Goal: Transaction & Acquisition: Purchase product/service

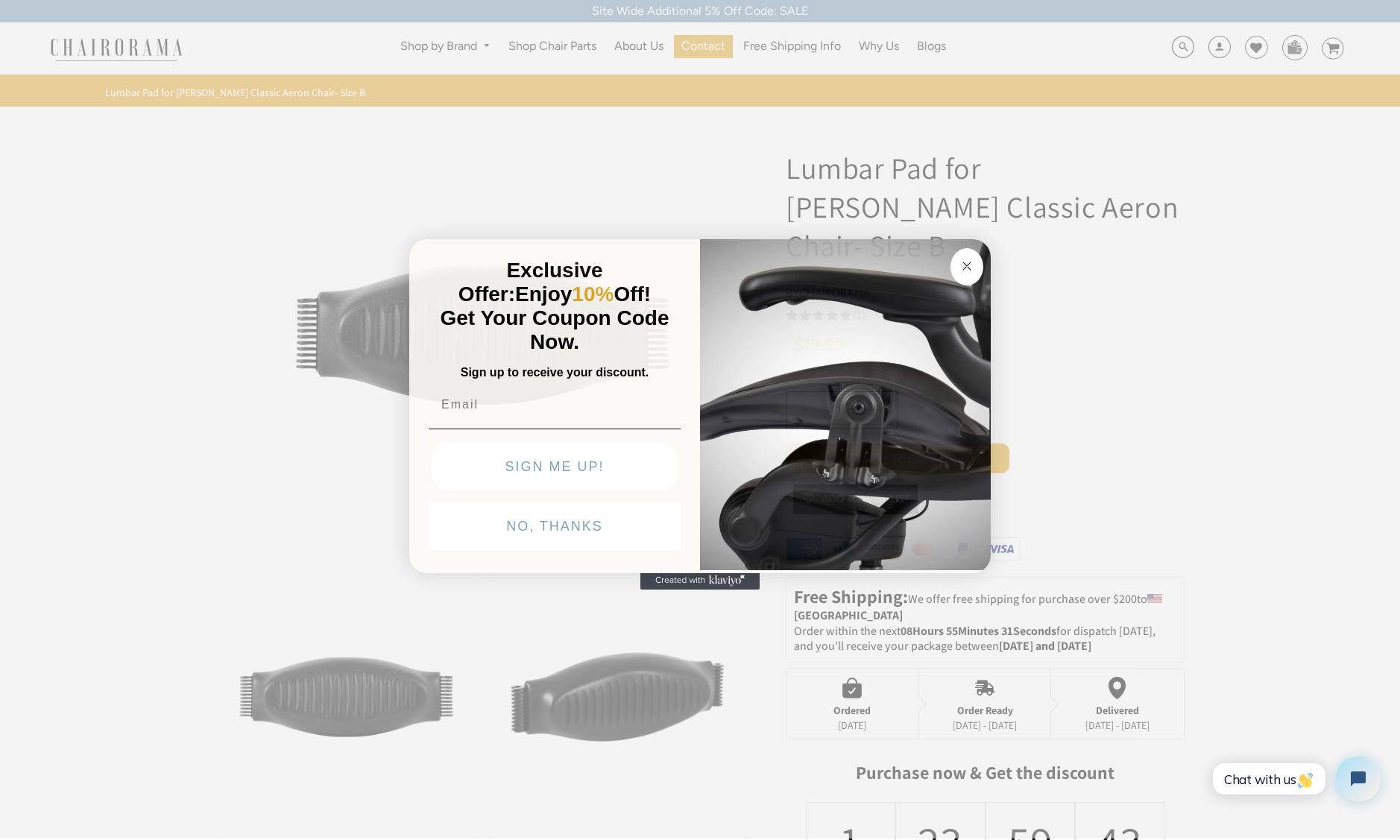
click at [961, 267] on circle "Close dialog" at bounding box center [967, 265] width 17 height 17
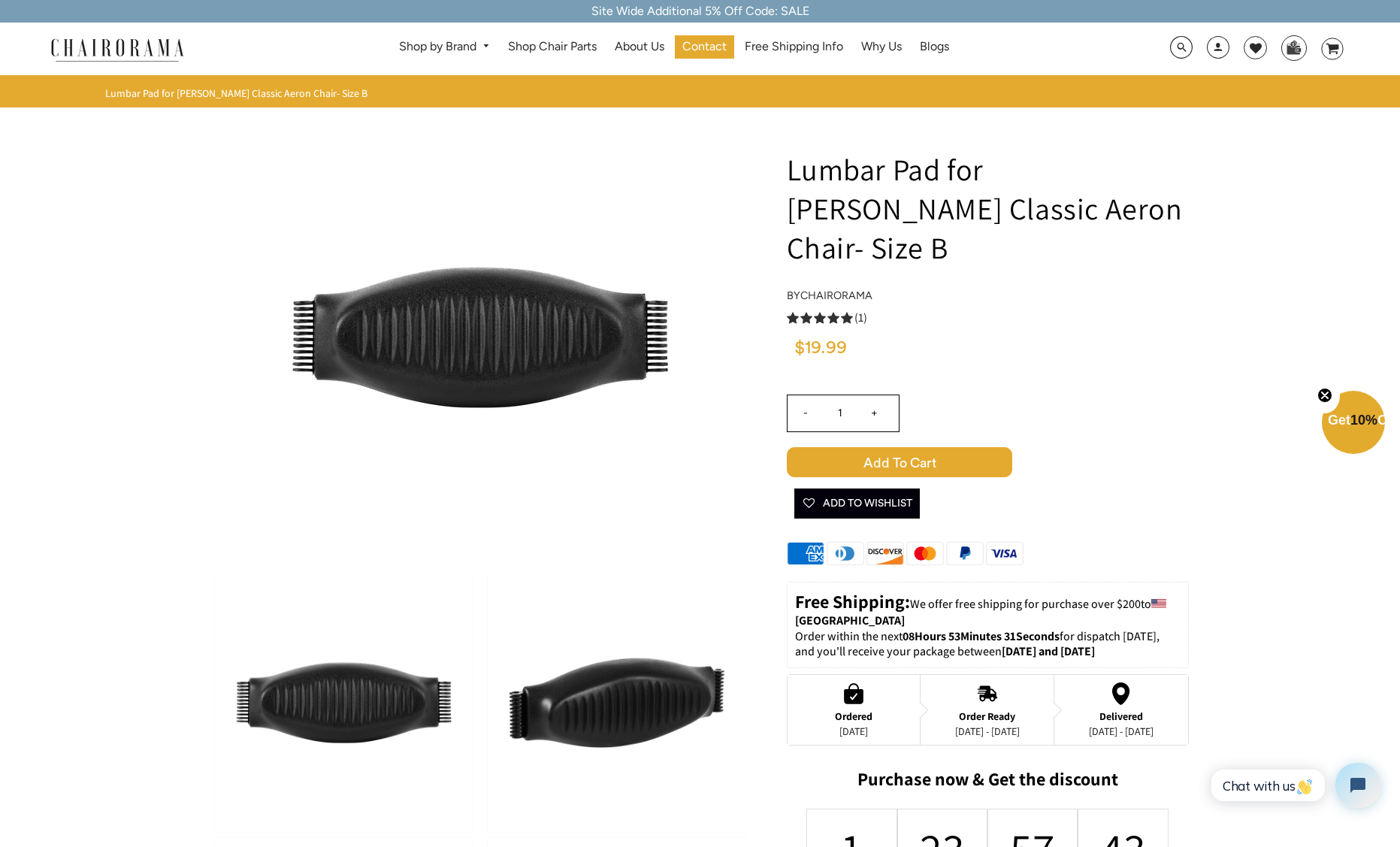
click at [867, 447] on span "Add to Cart" at bounding box center [899, 461] width 226 height 30
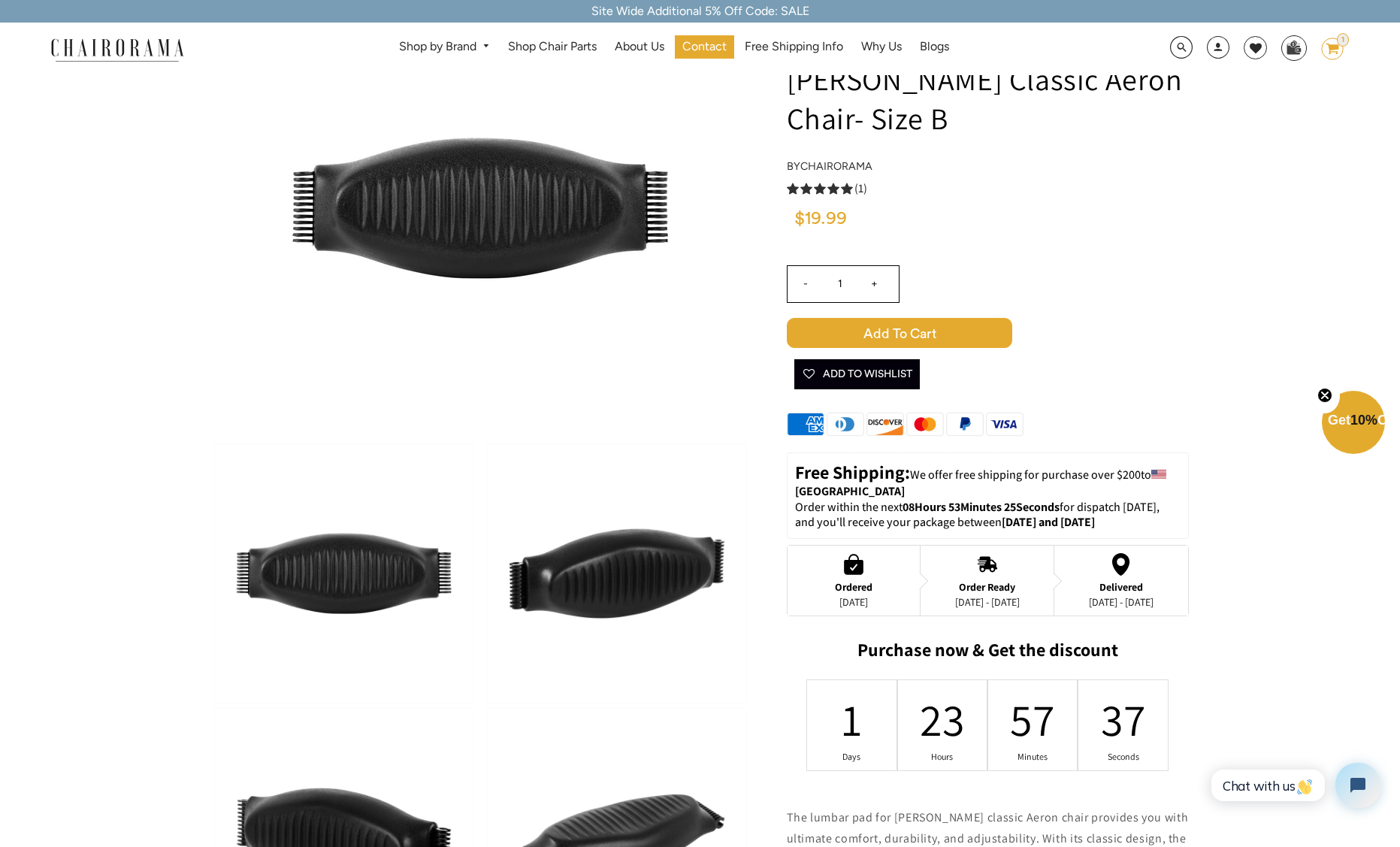
scroll to position [156, 0]
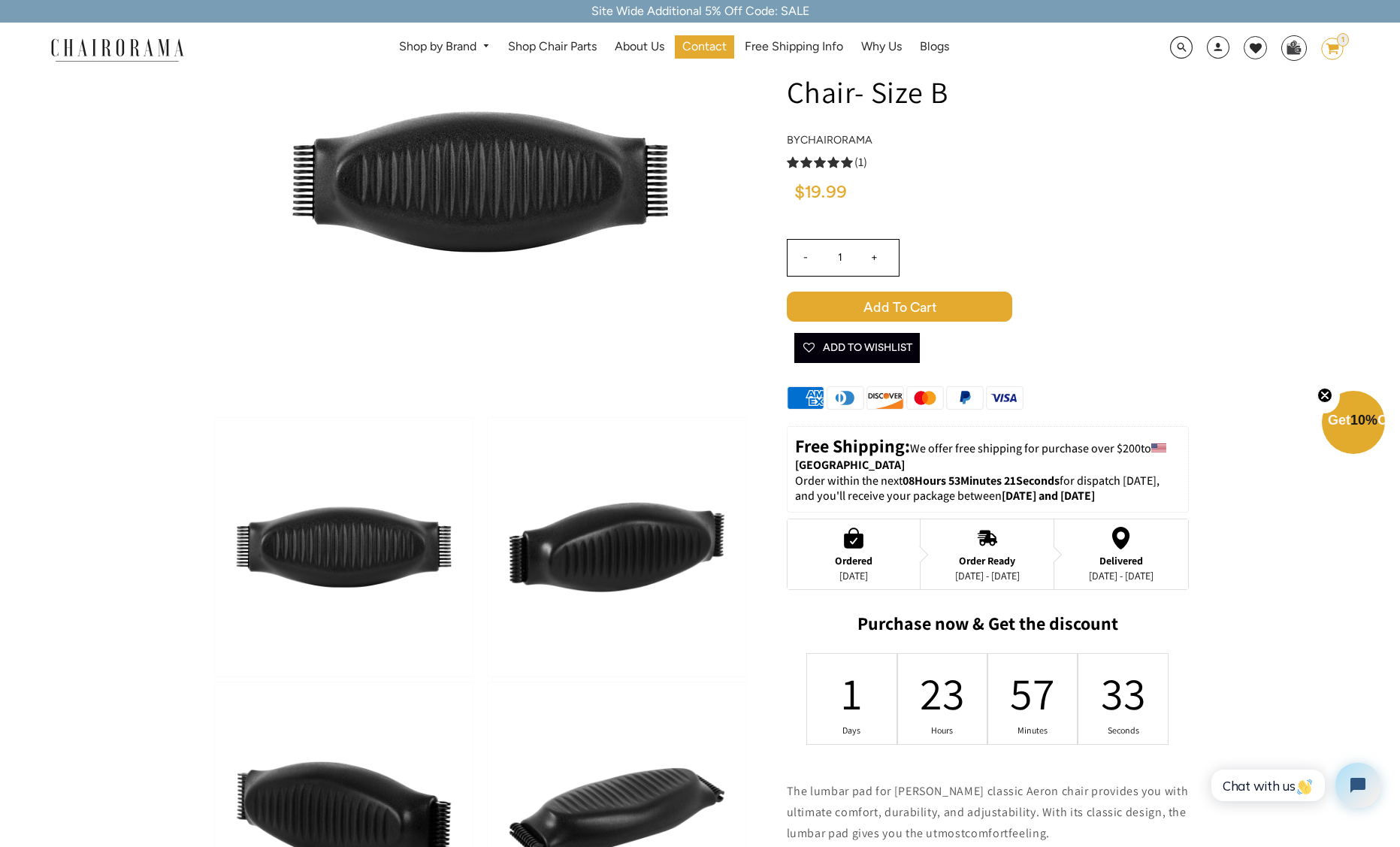
click at [915, 292] on span "Add to Cart" at bounding box center [899, 306] width 226 height 30
click at [874, 240] on input "+" at bounding box center [874, 258] width 36 height 36
click at [807, 240] on input "-" at bounding box center [806, 258] width 36 height 36
type input "1"
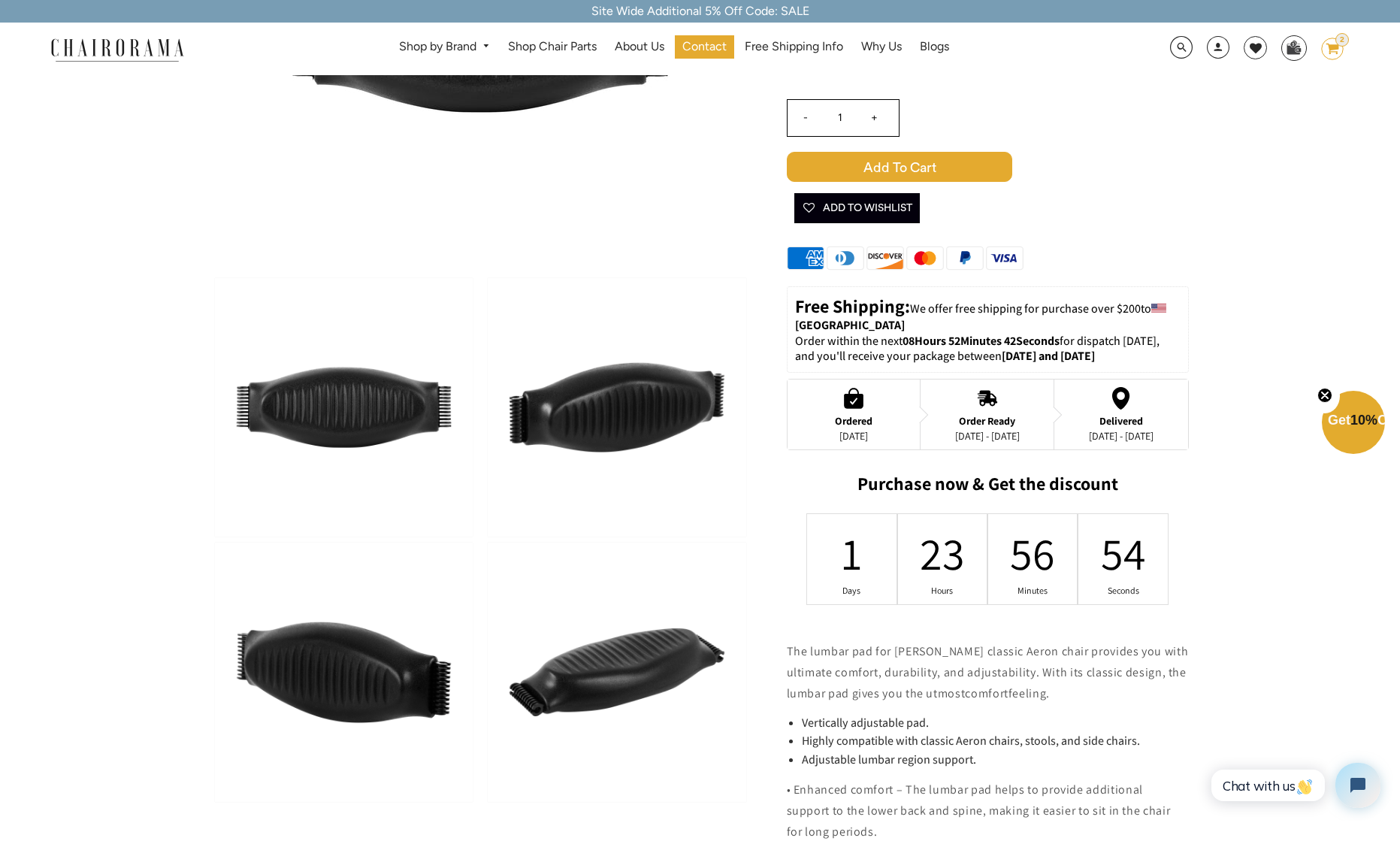
scroll to position [295, 0]
click at [844, 415] on div "Ordered" at bounding box center [853, 420] width 37 height 12
click at [851, 415] on div "Ordered" at bounding box center [853, 420] width 37 height 12
click at [989, 415] on div "Order Ready" at bounding box center [987, 420] width 64 height 12
click at [1107, 415] on div "Delivered" at bounding box center [1121, 420] width 64 height 12
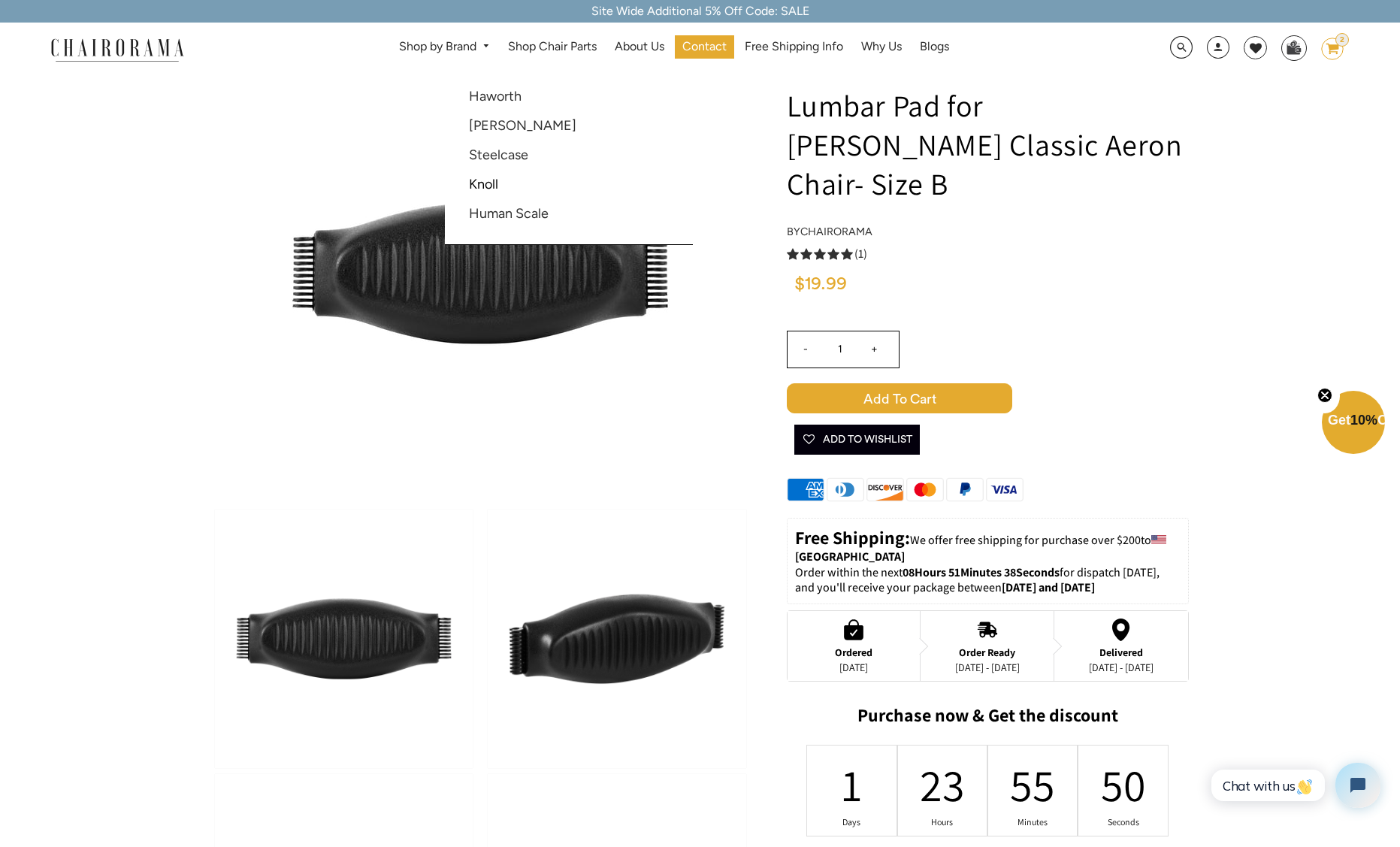
scroll to position [0, 0]
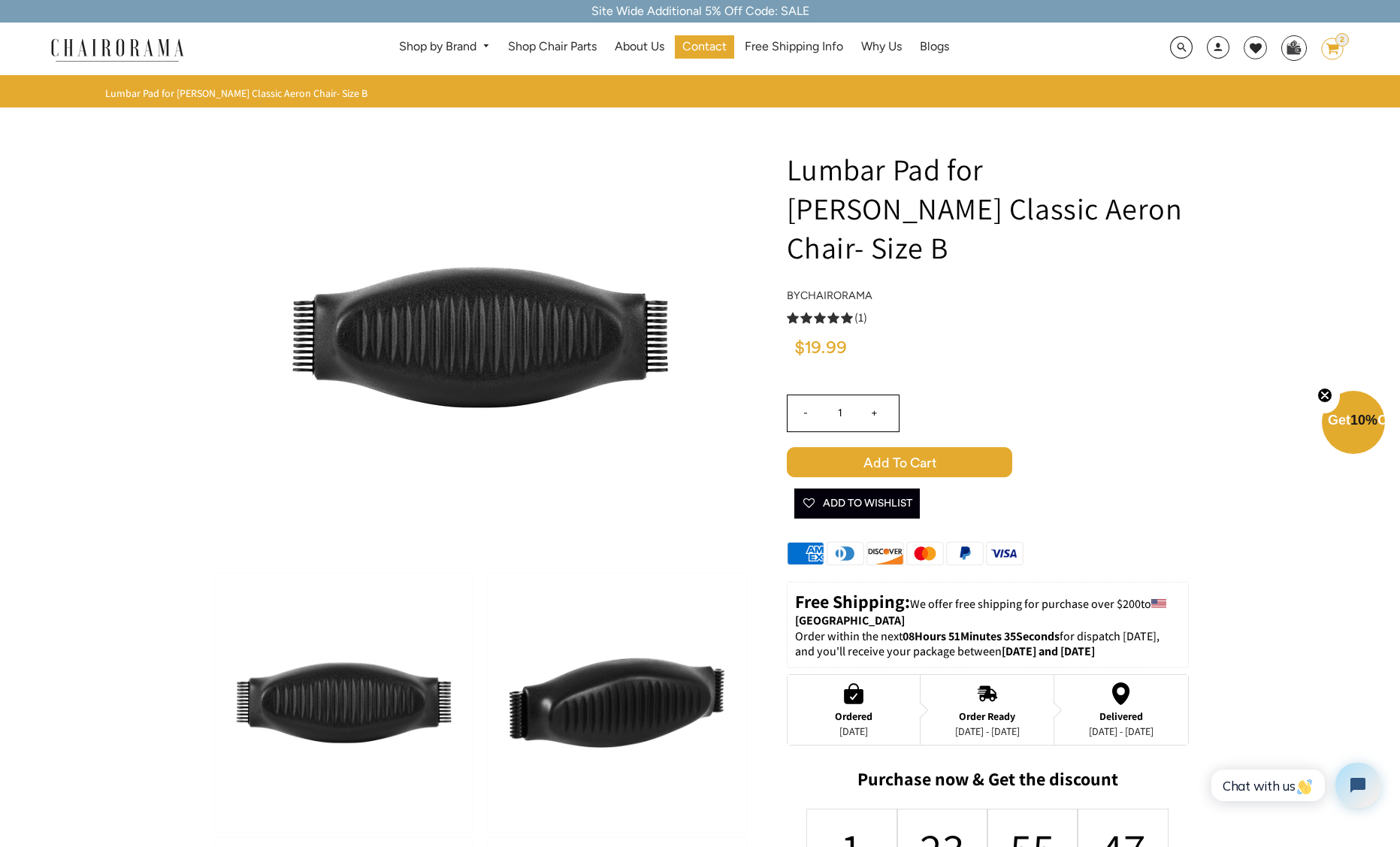
click at [893, 447] on span "Add to Cart" at bounding box center [899, 461] width 226 height 30
click at [1337, 42] on div "3" at bounding box center [1342, 39] width 14 height 14
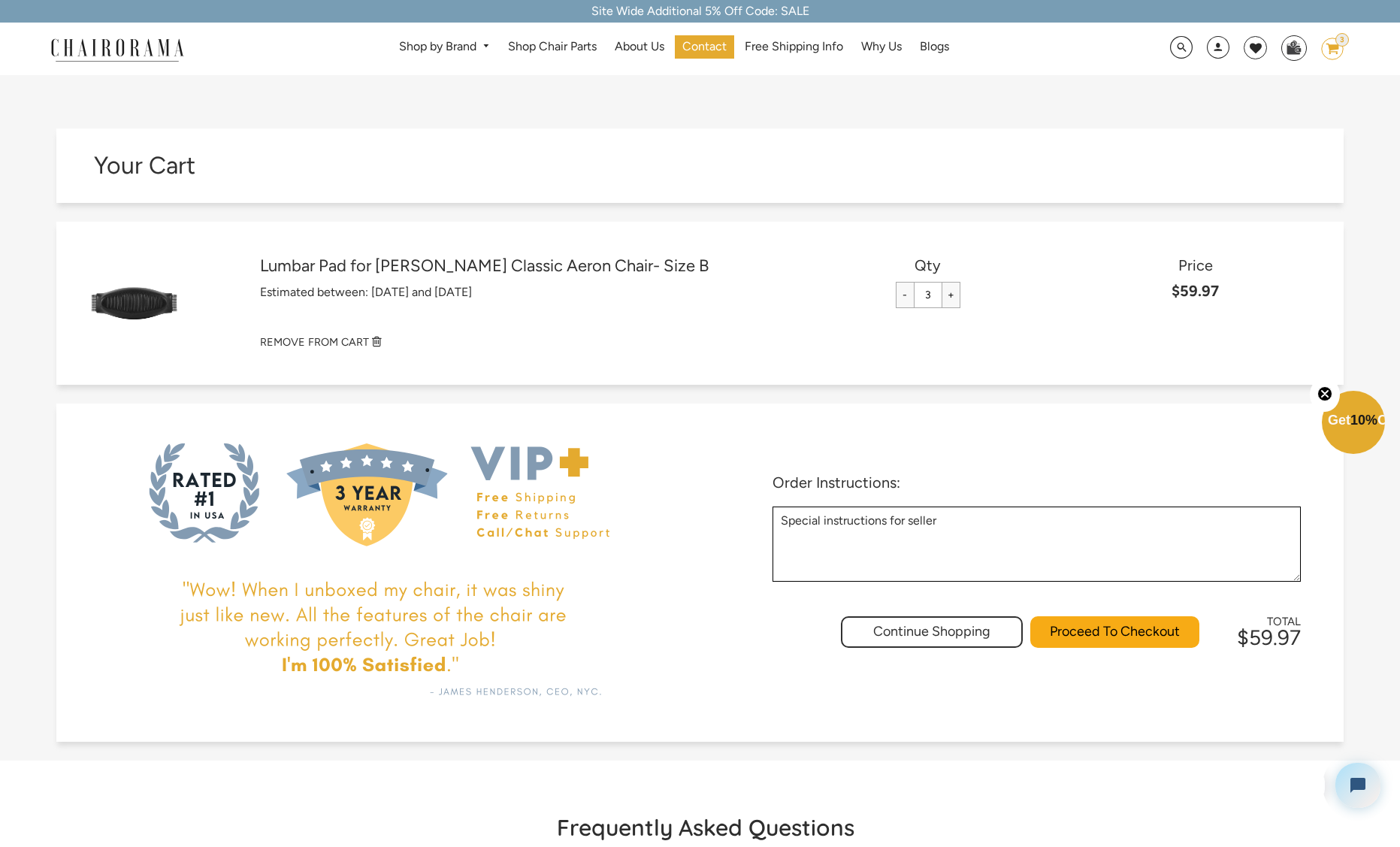
click at [910, 298] on input "-" at bounding box center [905, 294] width 19 height 26
type input "1"
click at [474, 270] on link "Lumbar Pad for Herman Miller Classic Aeron Chair- Size B" at bounding box center [527, 266] width 535 height 20
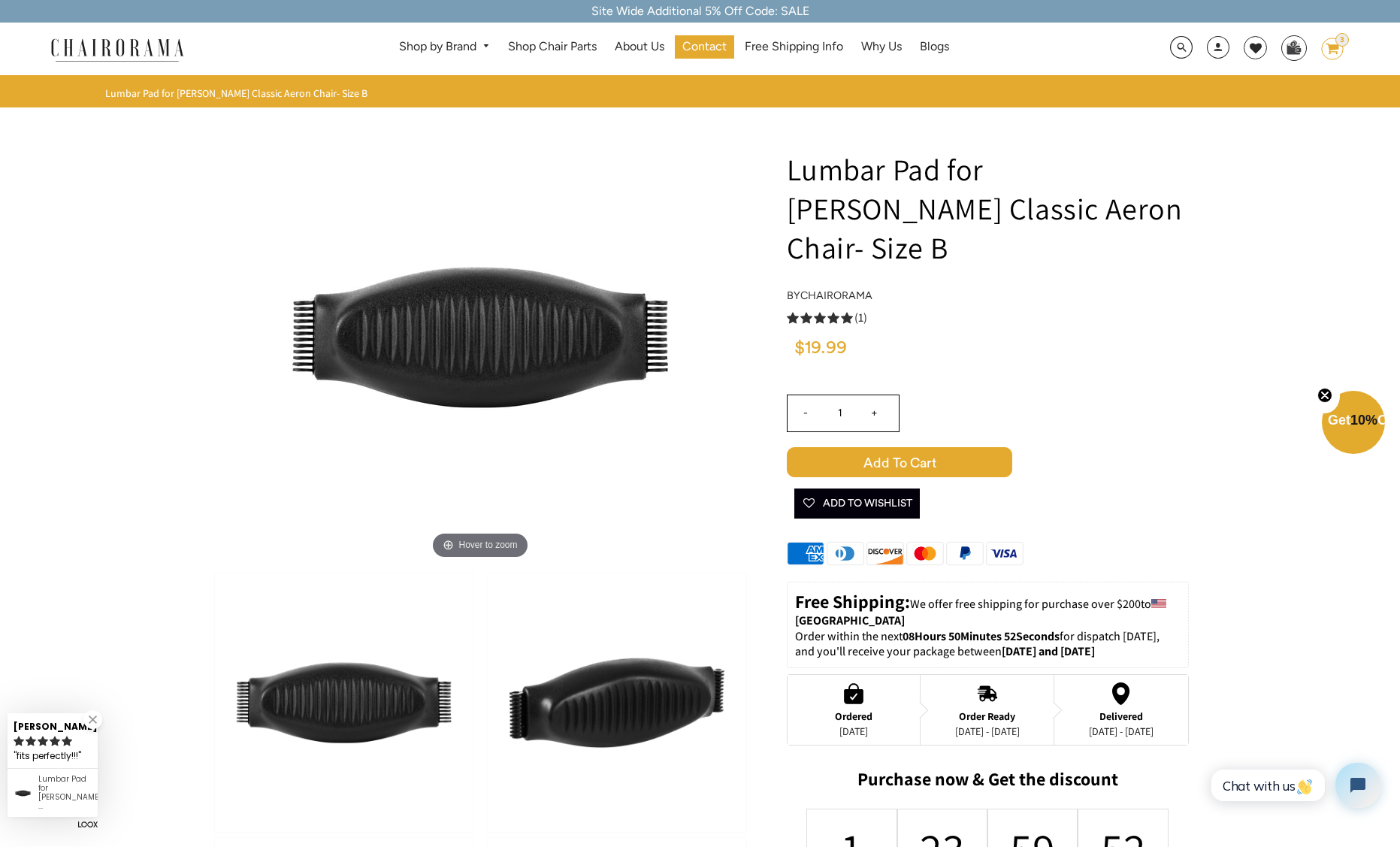
click at [1332, 45] on icon at bounding box center [1333, 49] width 13 height 11
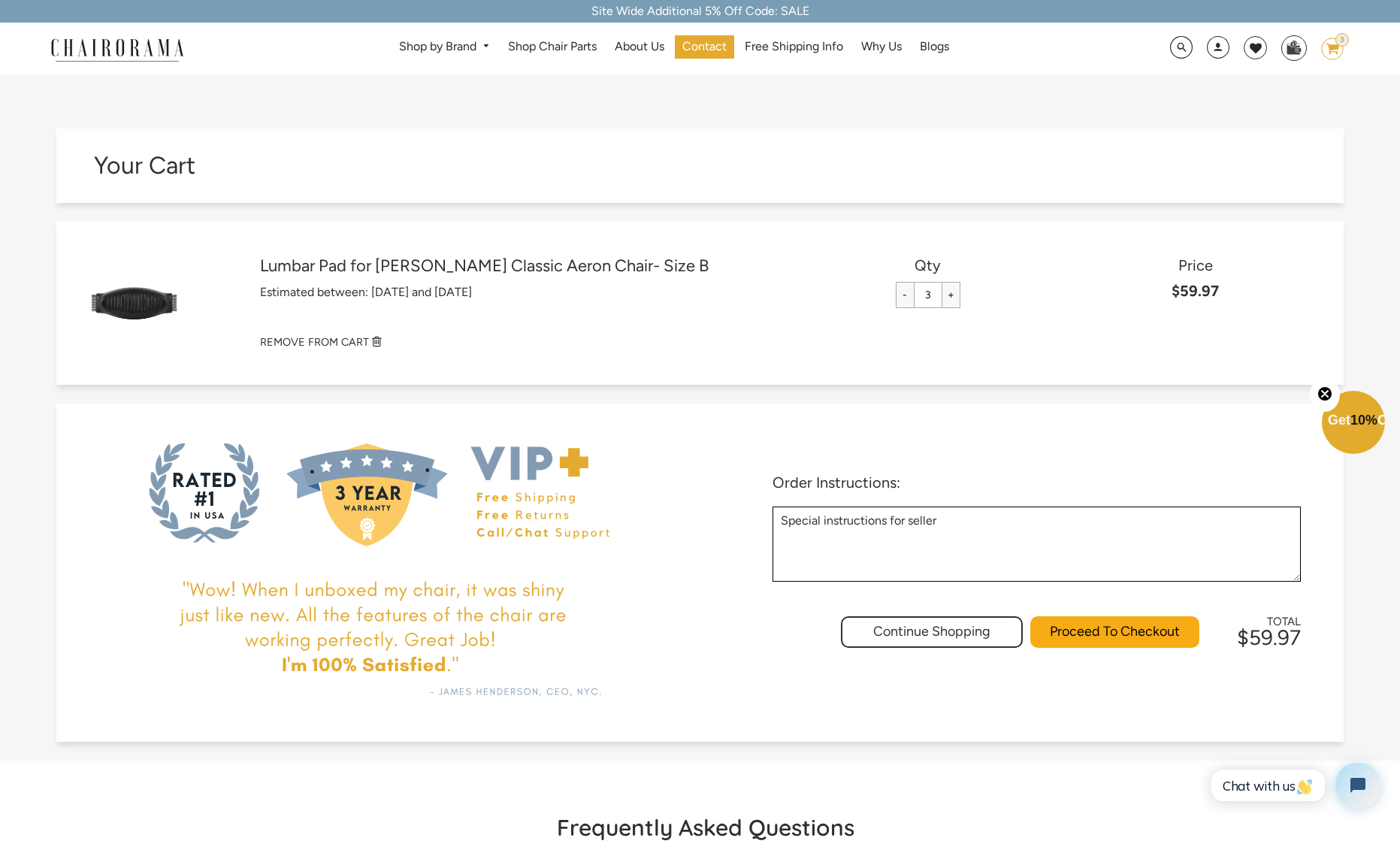
click at [898, 298] on input "-" at bounding box center [905, 294] width 19 height 26
click at [902, 296] on input "-" at bounding box center [905, 294] width 19 height 26
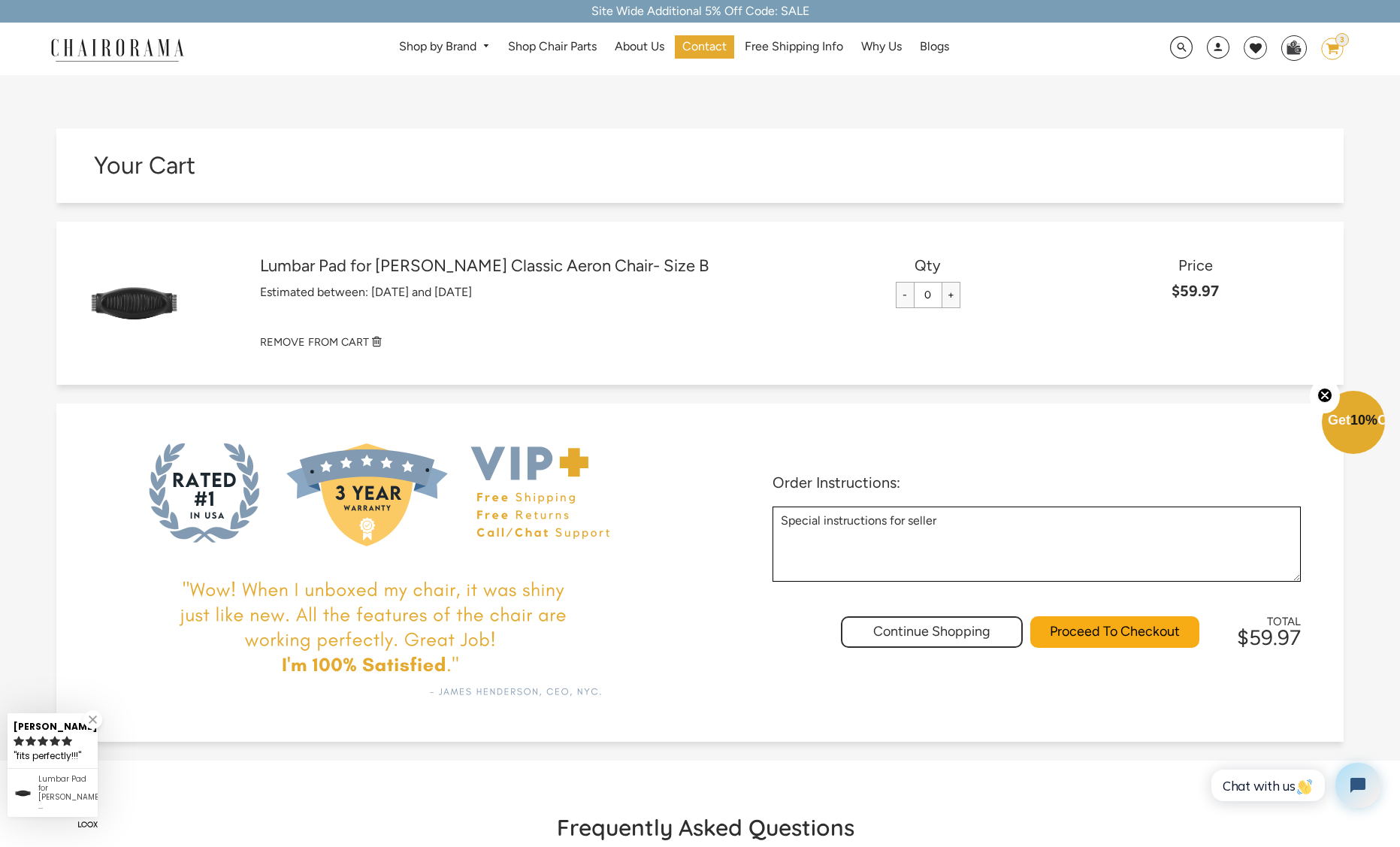
click at [948, 294] on input "+" at bounding box center [951, 294] width 19 height 26
type input "1"
click at [315, 338] on small "REMOVE FROM CART" at bounding box center [314, 342] width 109 height 14
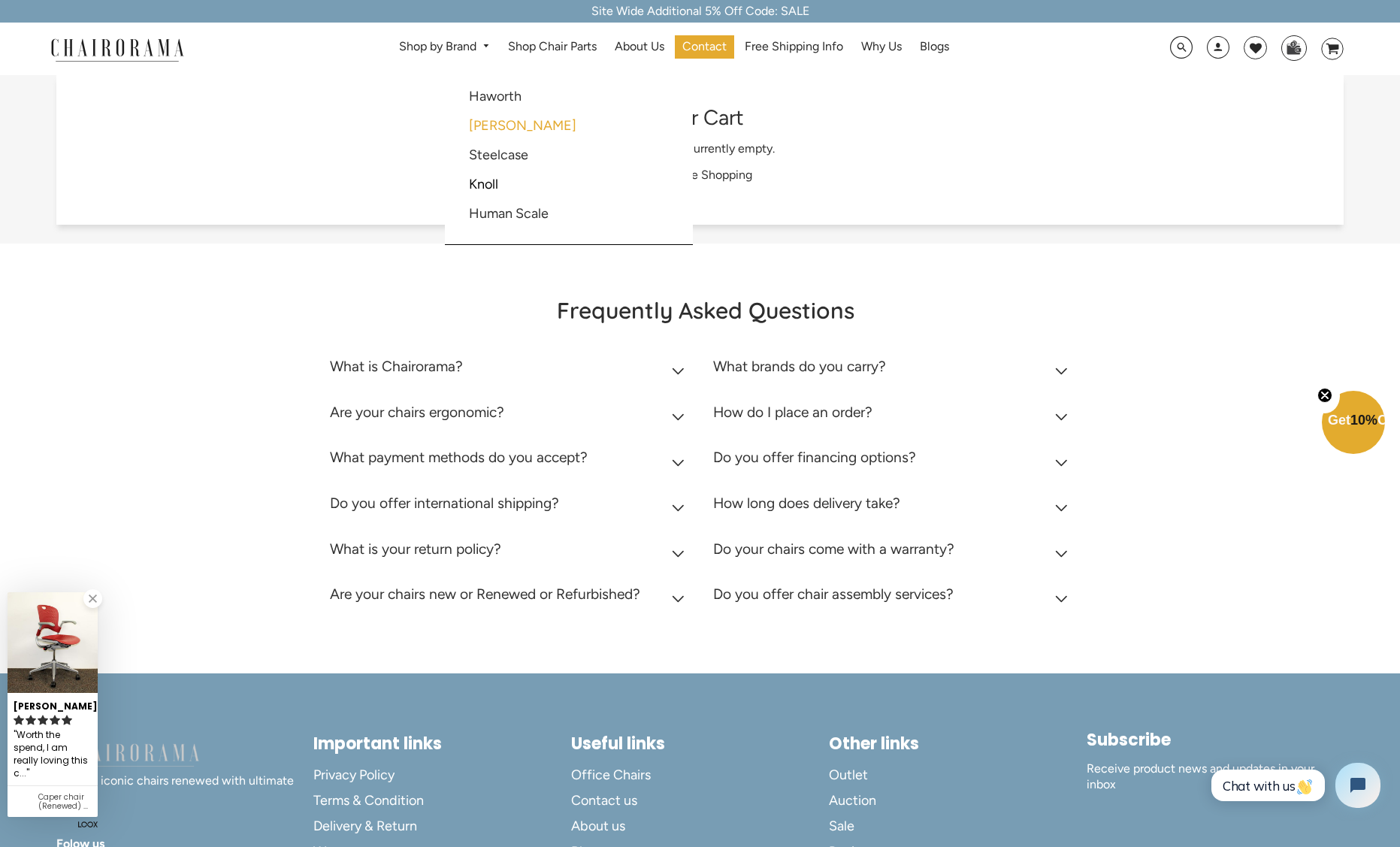
click at [507, 120] on link "[PERSON_NAME]" at bounding box center [523, 125] width 108 height 16
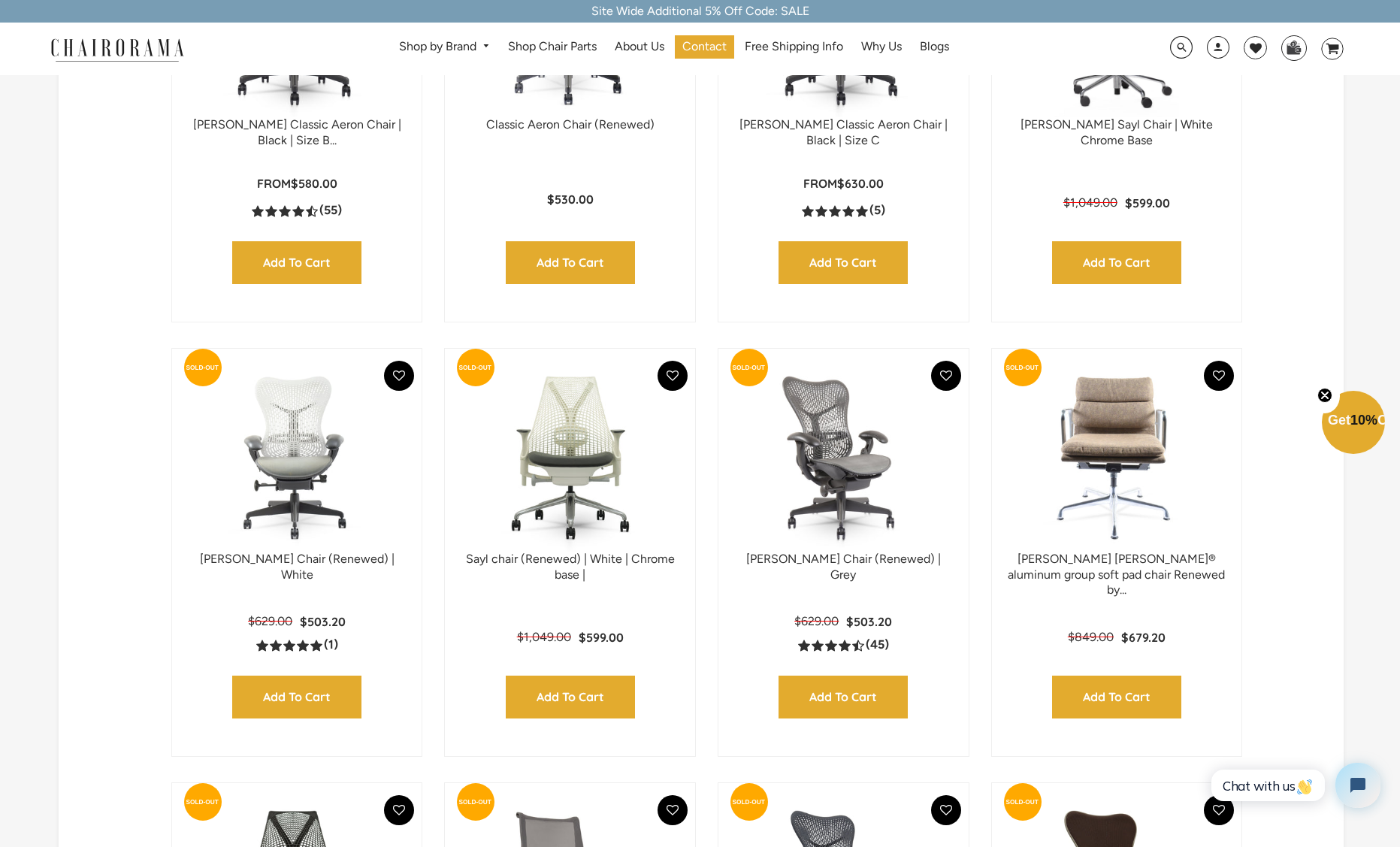
scroll to position [1050, 0]
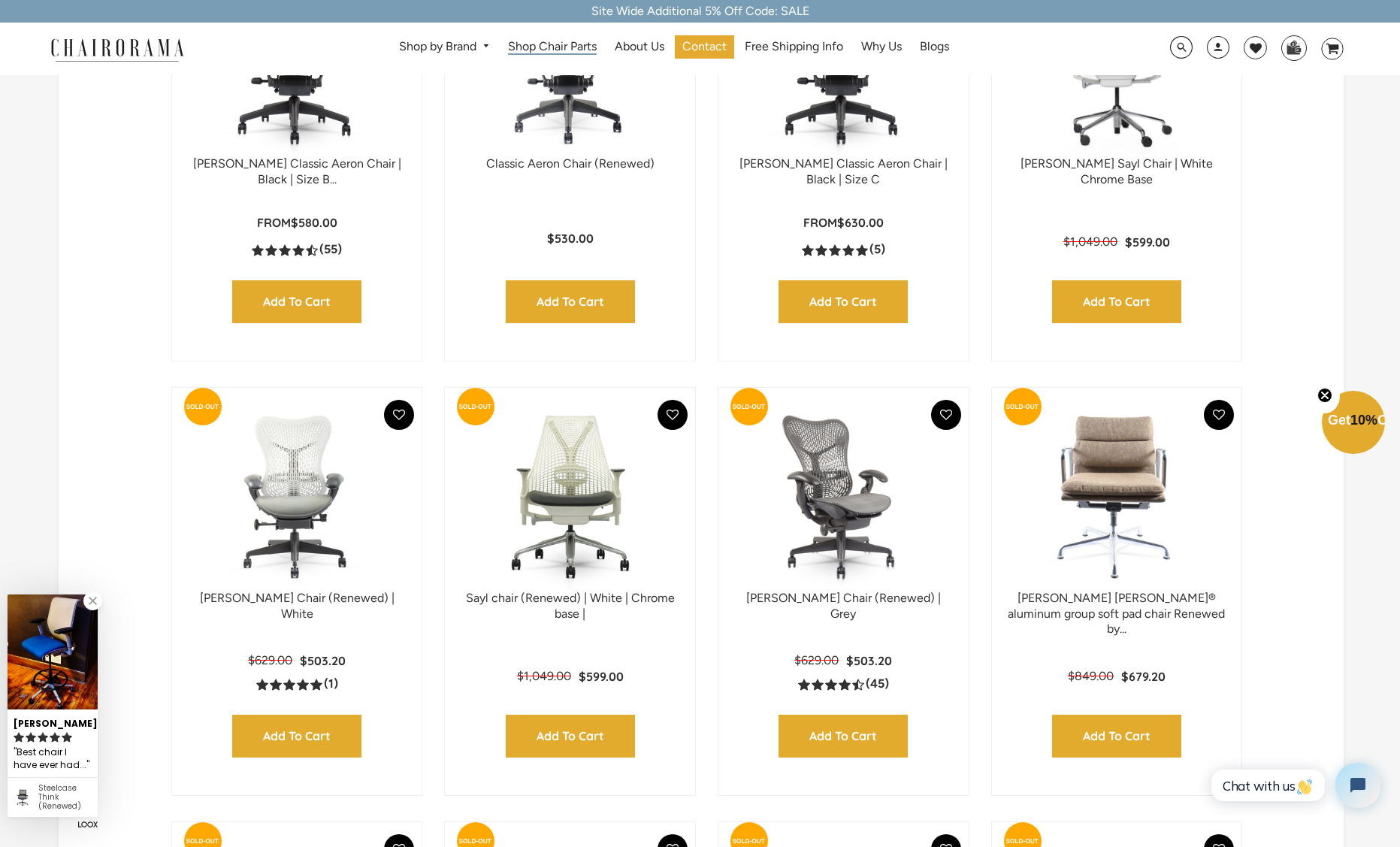
click at [566, 42] on span "Shop Chair Parts" at bounding box center [553, 46] width 89 height 15
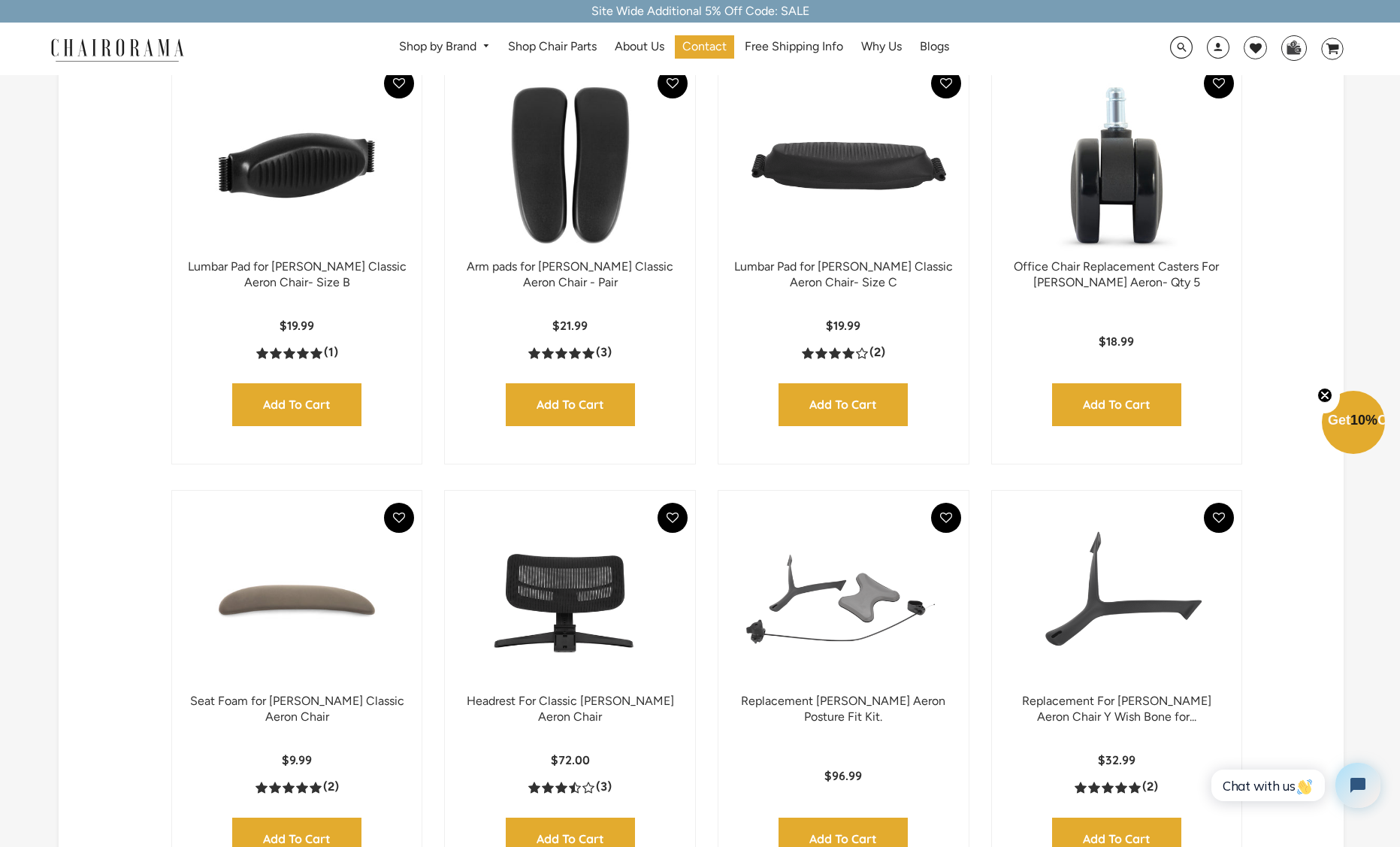
scroll to position [543, 0]
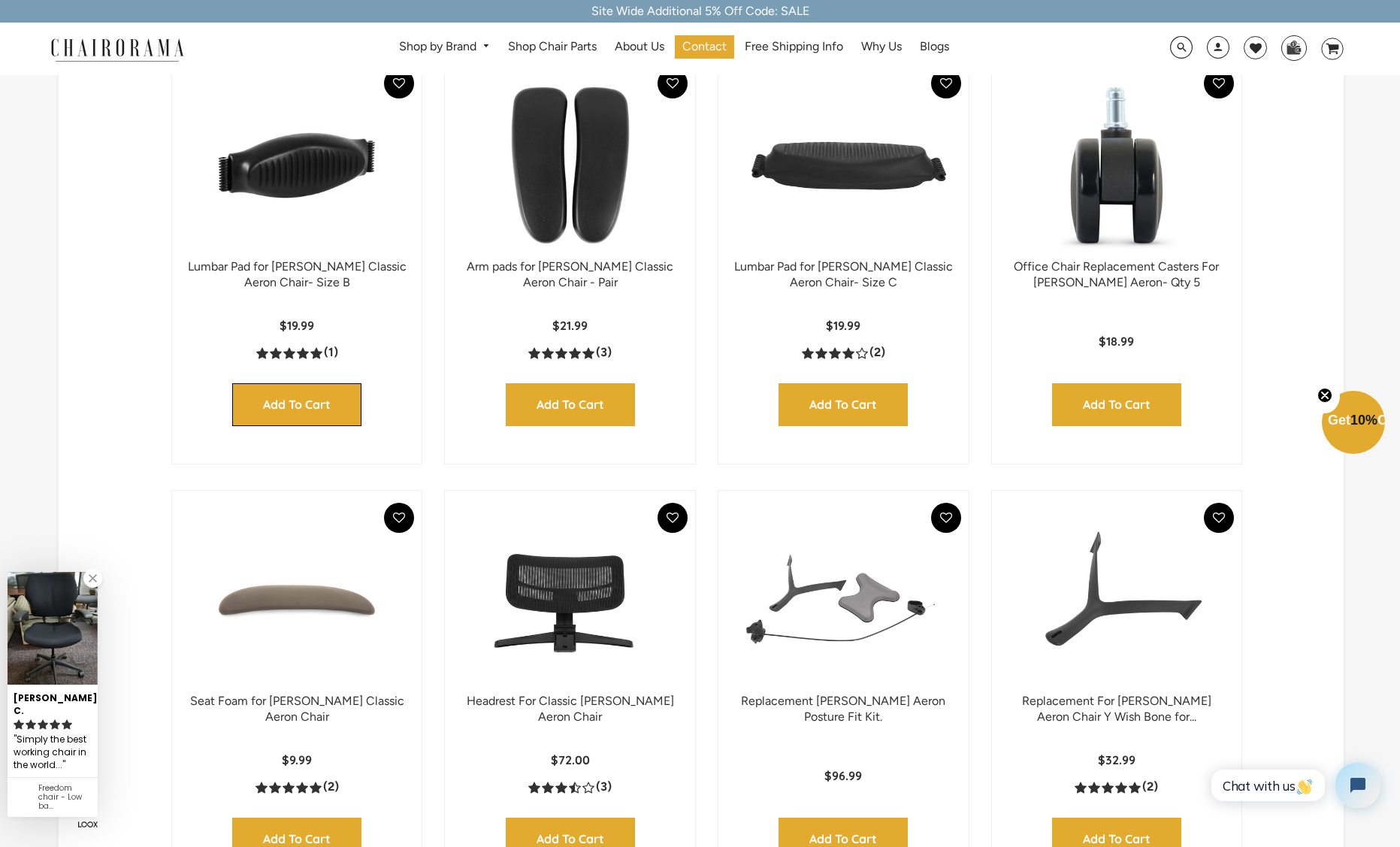
click at [289, 411] on input "Add to Cart" at bounding box center [296, 404] width 130 height 43
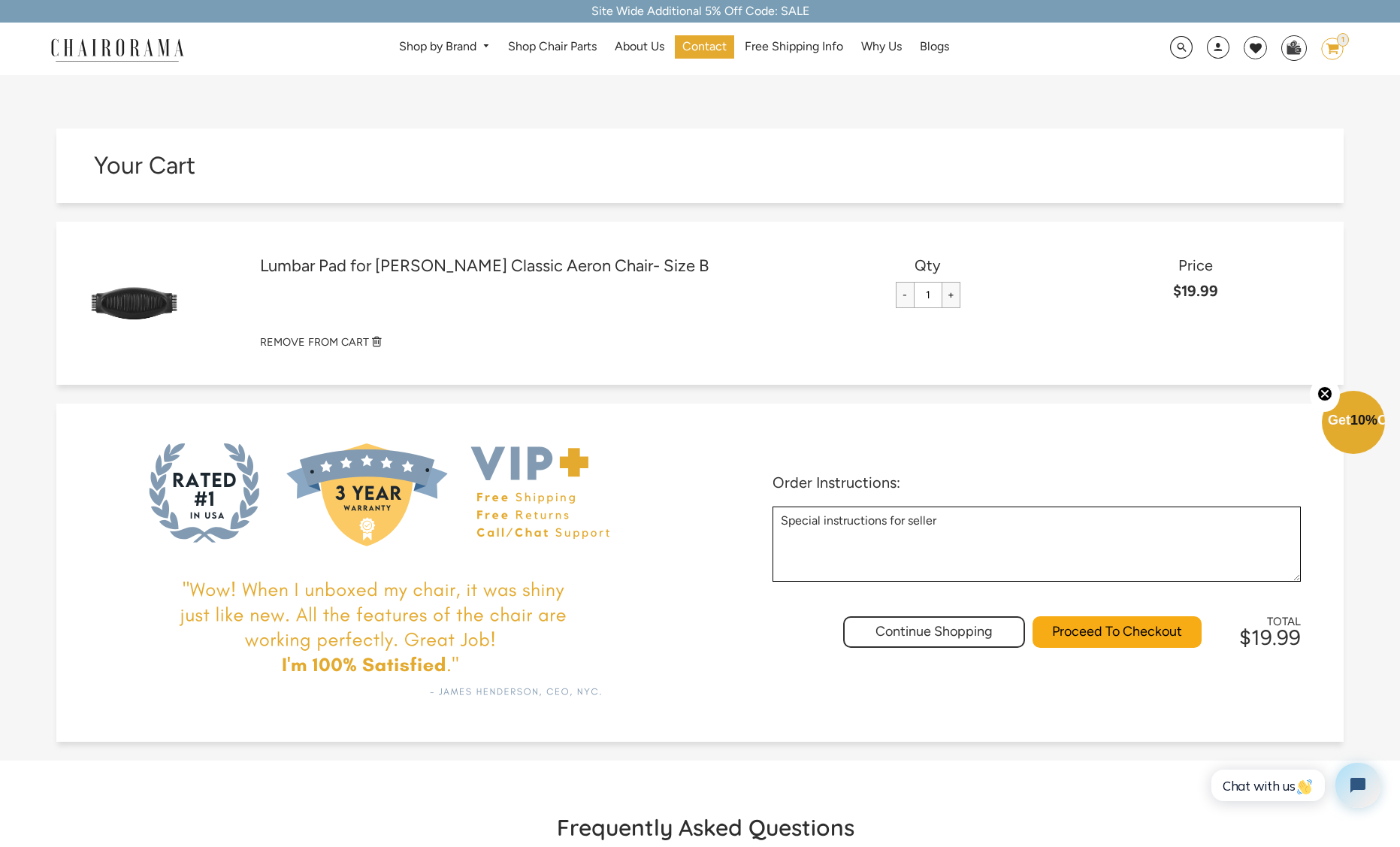
click at [1337, 51] on icon "image/svg+xml Layer 1" at bounding box center [1332, 49] width 23 height 24
